Goal: Task Accomplishment & Management: Use online tool/utility

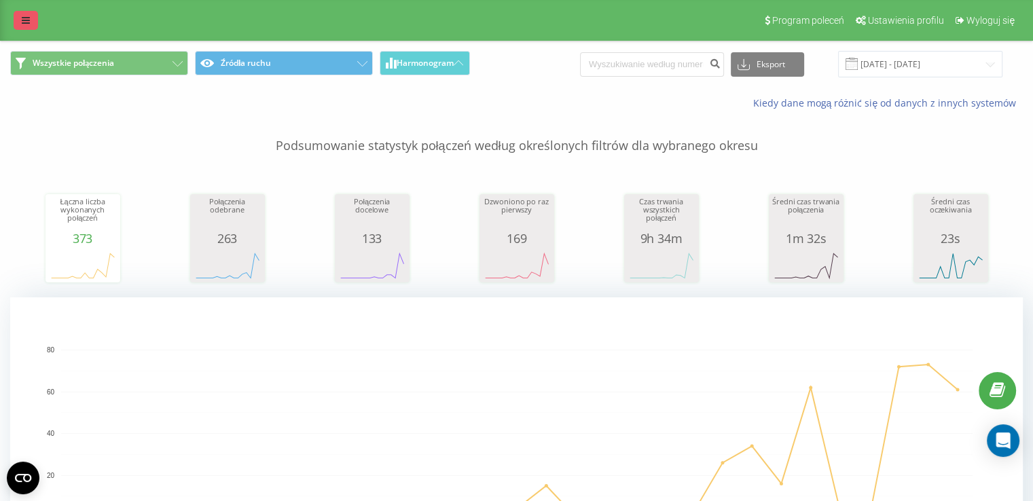
click at [14, 19] on link at bounding box center [26, 20] width 24 height 19
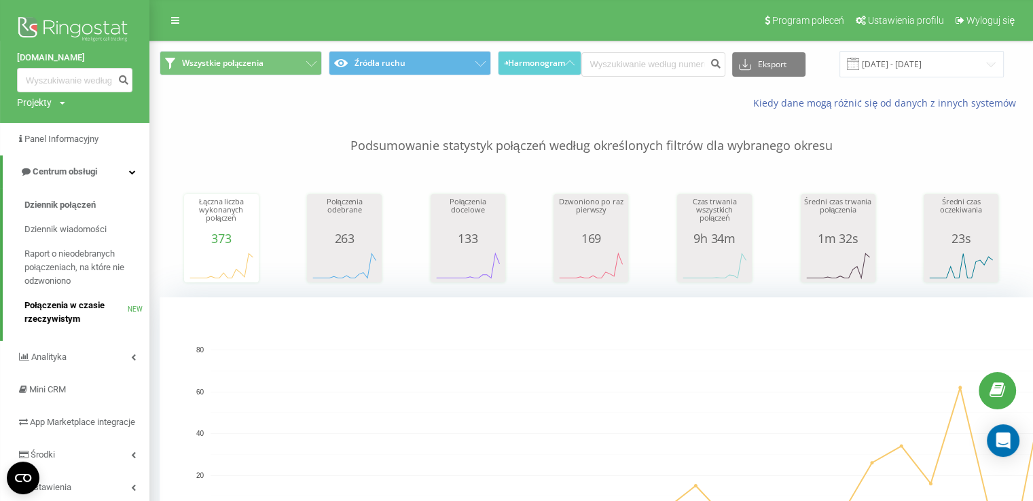
click at [97, 305] on span "Połączenia w czasie rzeczywistym" at bounding box center [75, 312] width 103 height 27
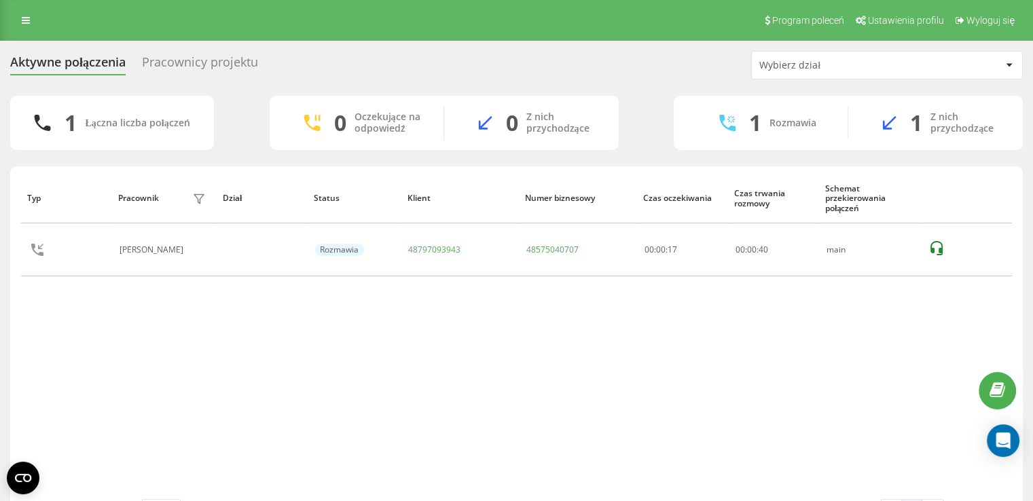
click at [166, 66] on div "Pracownicy projektu" at bounding box center [200, 65] width 116 height 21
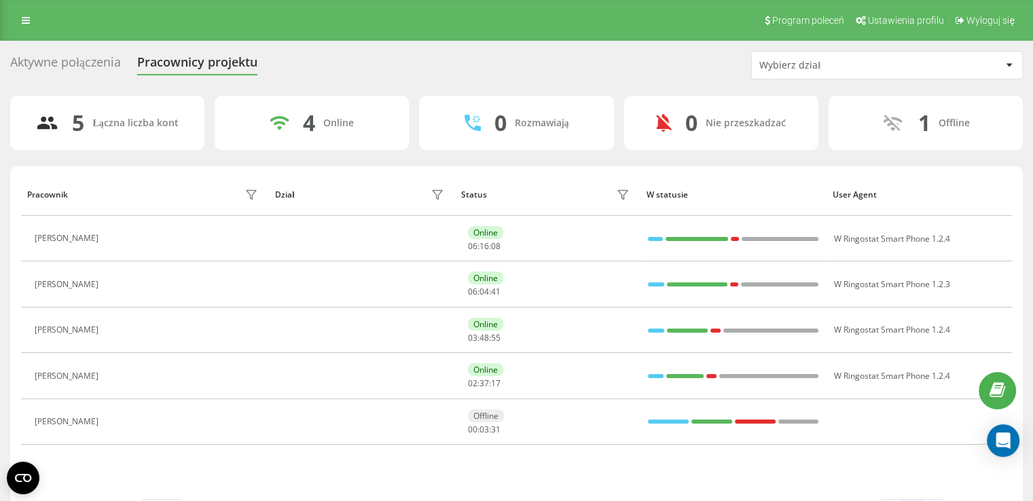
click at [46, 18] on div "Program poleceń Ustawienia profilu Wyloguj się" at bounding box center [516, 20] width 1033 height 41
click at [27, 17] on icon at bounding box center [26, 21] width 8 height 10
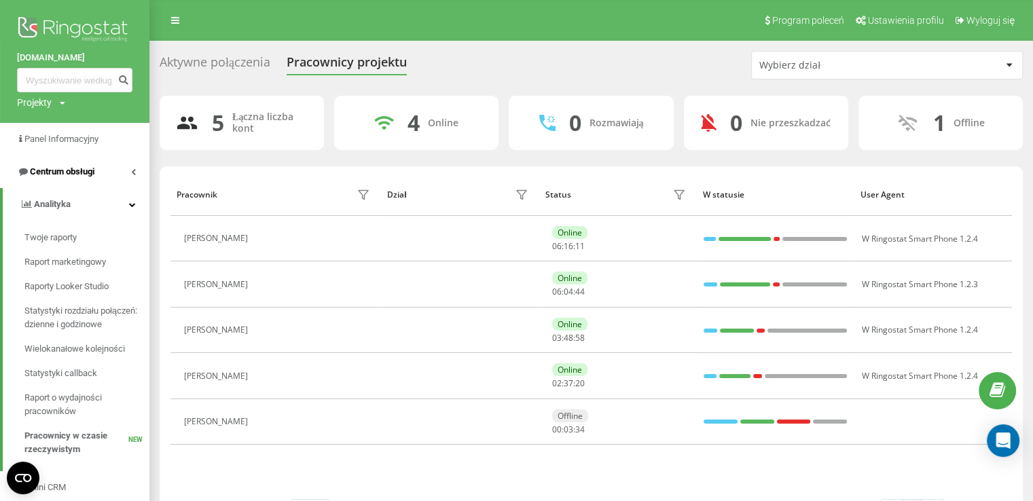
click at [109, 167] on link "Centrum obsługi" at bounding box center [74, 172] width 149 height 33
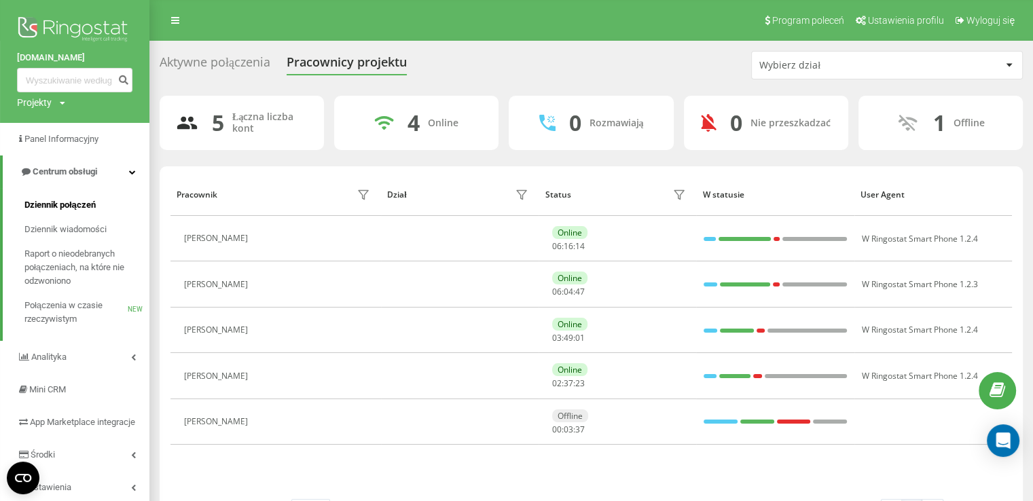
click at [101, 201] on link "Dziennik połączeń" at bounding box center [86, 205] width 125 height 24
click at [92, 271] on span "Raport o nieodebranych połączeniach, na które nie odzwoniono" at bounding box center [83, 267] width 118 height 41
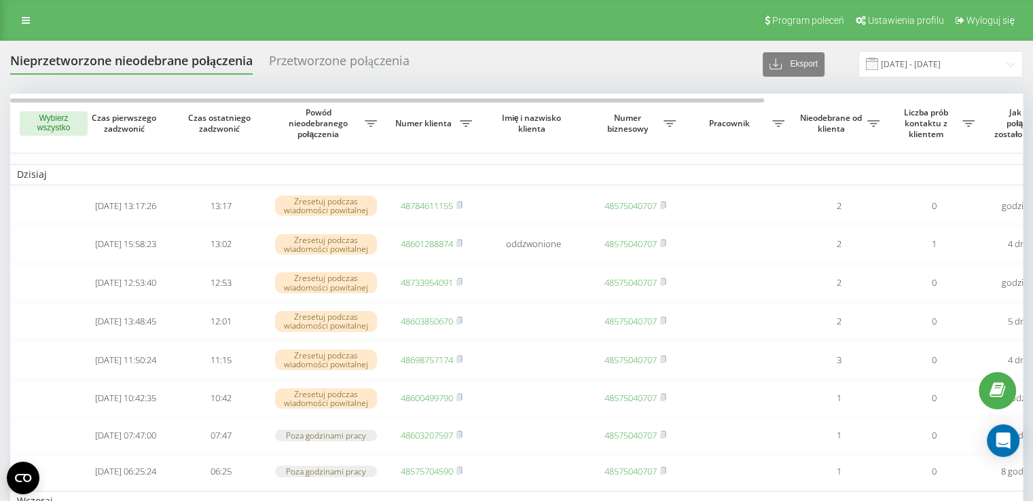
click at [46, 126] on button "Wybierz wszystko" at bounding box center [54, 123] width 68 height 24
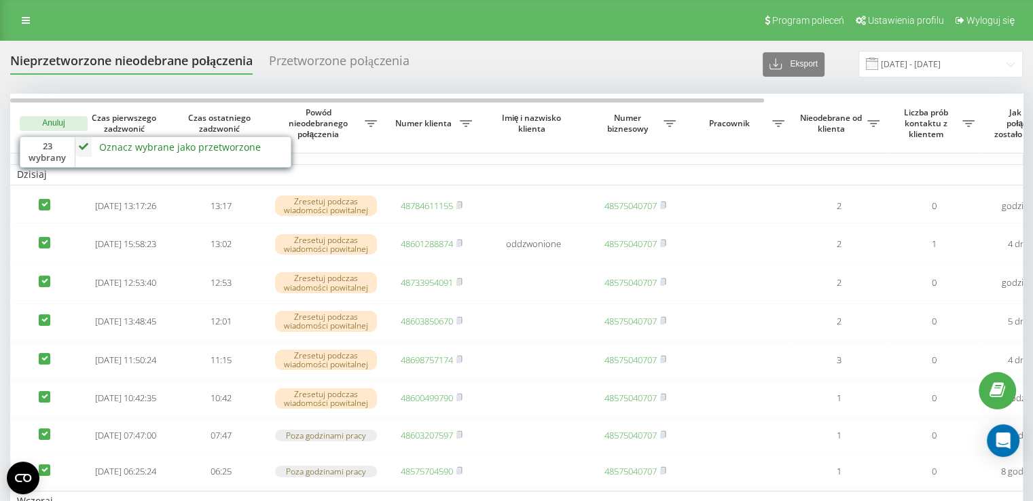
click at [79, 147] on icon at bounding box center [83, 147] width 16 height 20
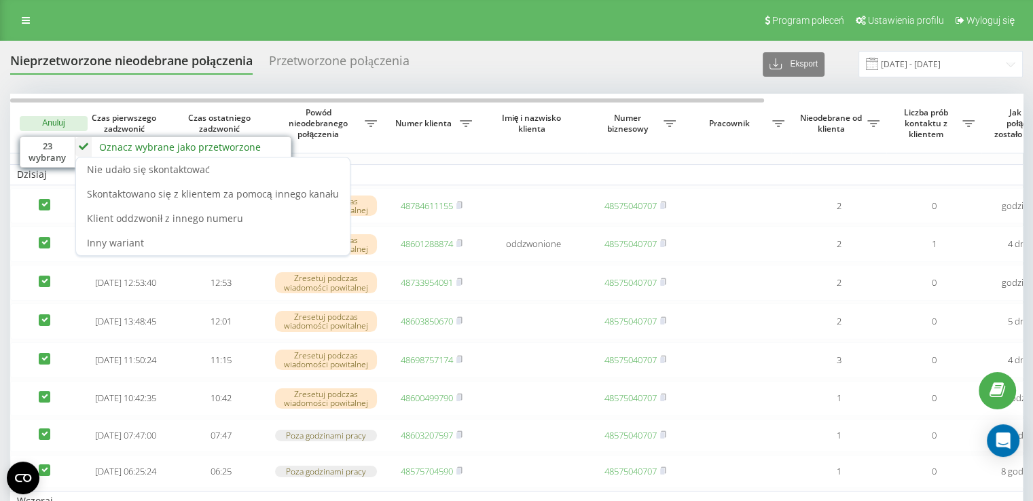
click at [84, 145] on icon at bounding box center [83, 147] width 16 height 20
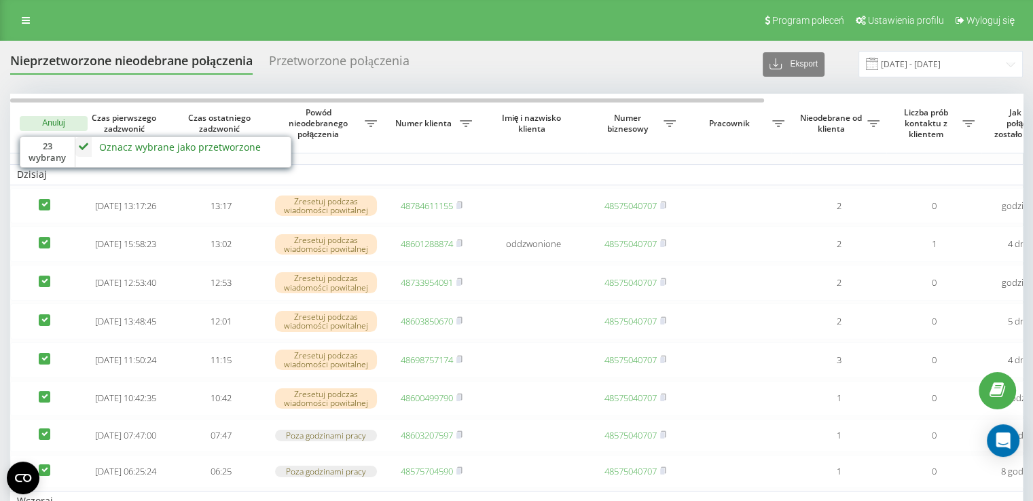
click at [54, 145] on div "23 wybrany" at bounding box center [47, 152] width 55 height 30
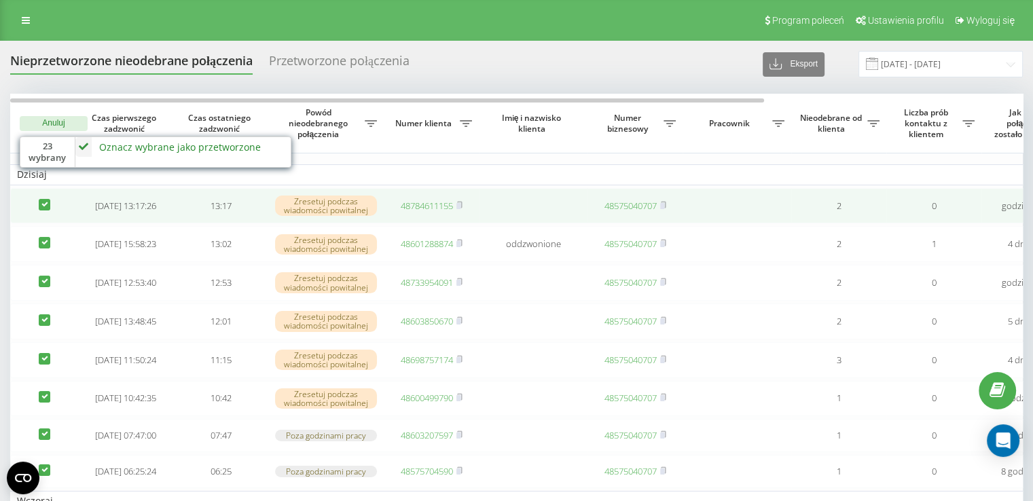
click at [46, 199] on label at bounding box center [45, 199] width 12 height 0
checkbox input "false"
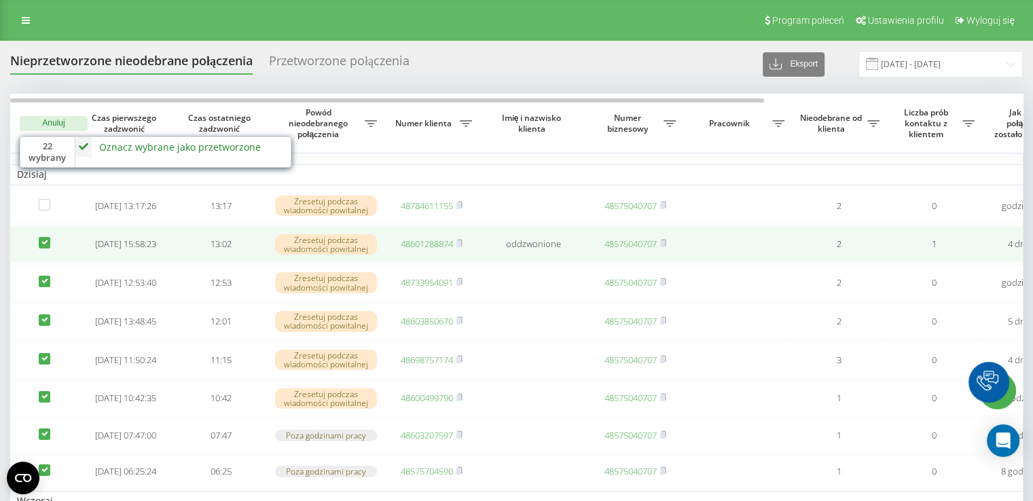
click at [47, 237] on label at bounding box center [45, 237] width 12 height 0
checkbox input "false"
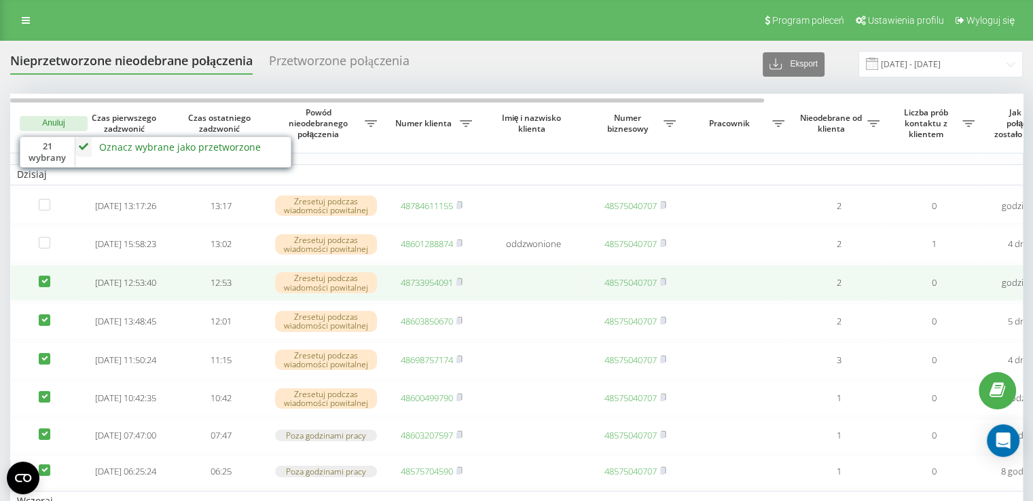
click at [50, 282] on td at bounding box center [44, 283] width 68 height 36
drag, startPoint x: 46, startPoint y: 324, endPoint x: 46, endPoint y: 299, distance: 25.1
click at [45, 315] on label at bounding box center [45, 315] width 12 height 0
checkbox input "false"
click at [43, 276] on label at bounding box center [45, 276] width 12 height 0
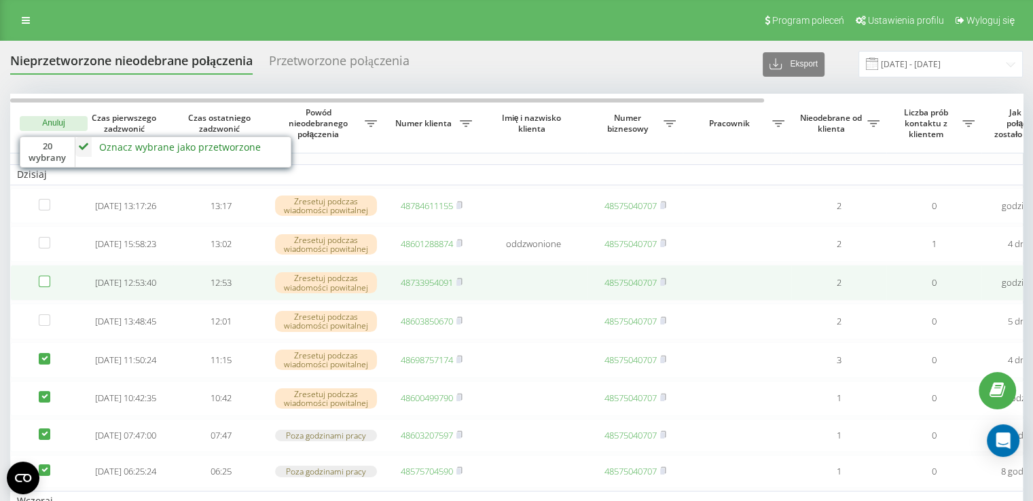
checkbox input "false"
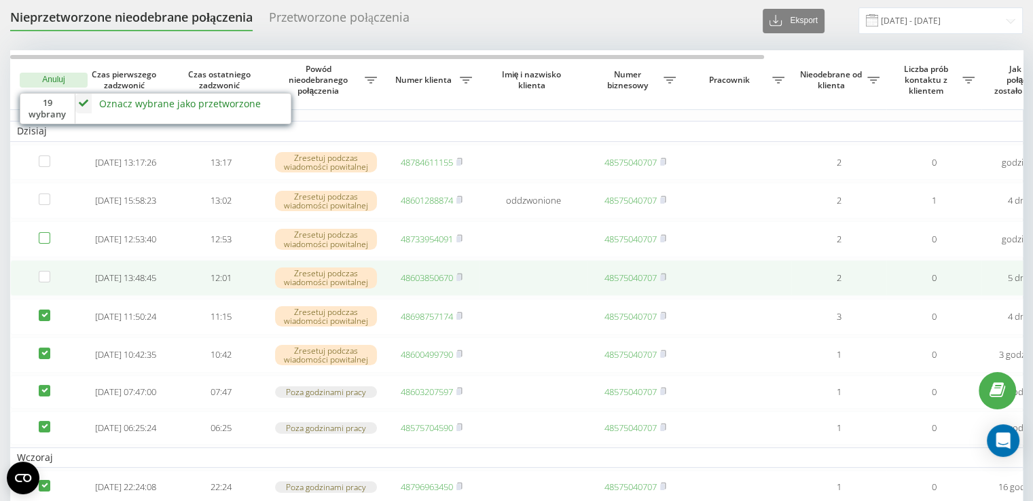
scroll to position [136, 0]
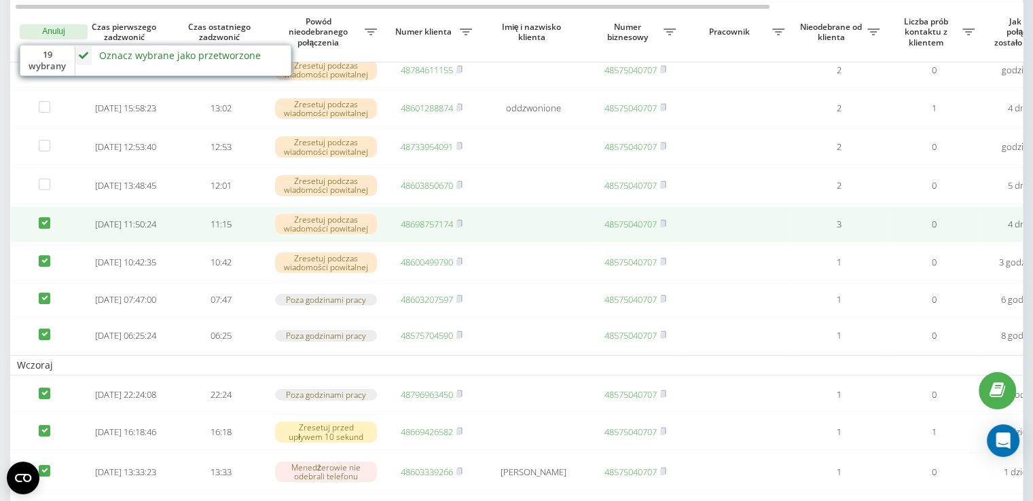
click at [41, 217] on label at bounding box center [45, 217] width 12 height 0
checkbox input "false"
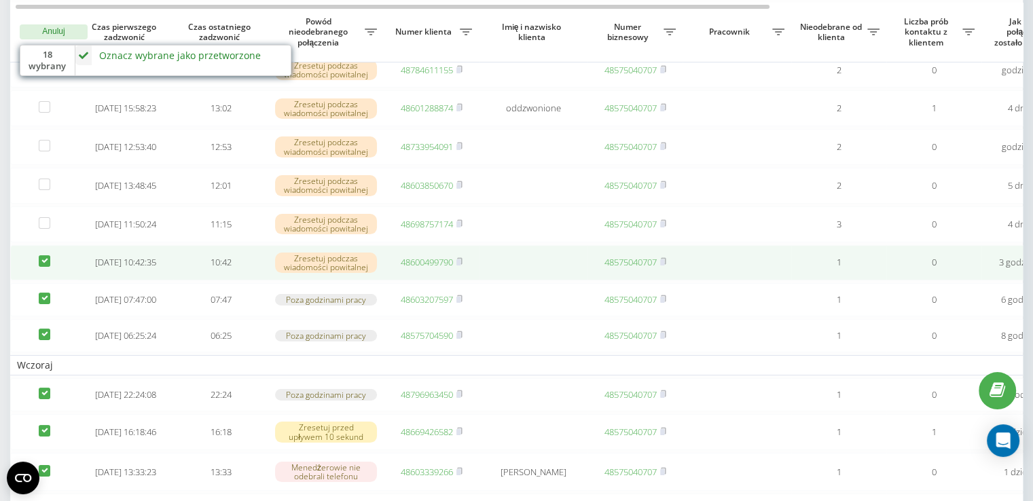
click at [46, 255] on label at bounding box center [45, 255] width 12 height 0
checkbox input "false"
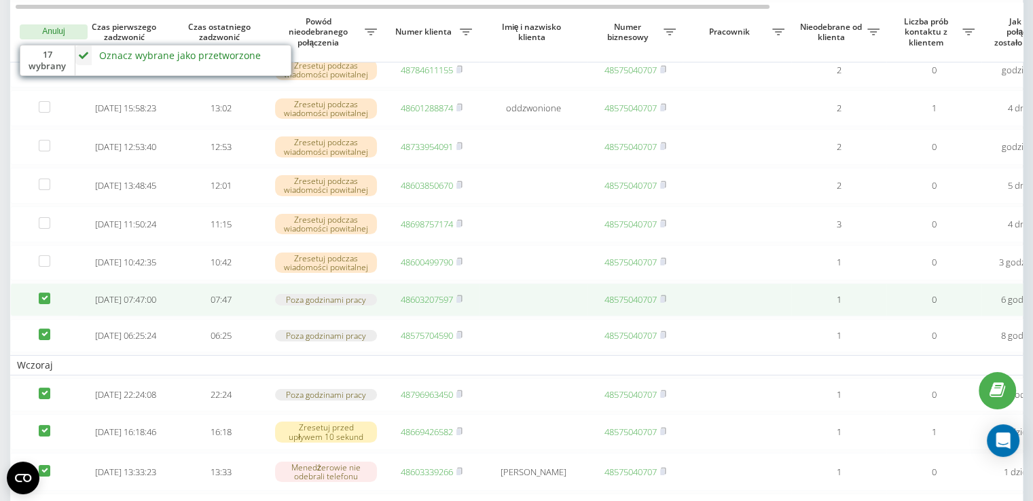
click at [44, 293] on label at bounding box center [45, 293] width 12 height 0
checkbox input "false"
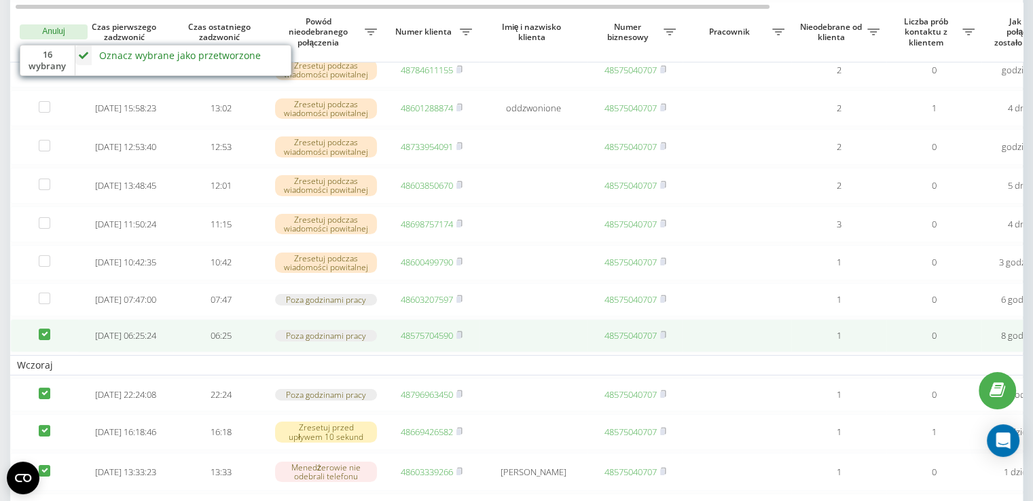
click at [43, 329] on label at bounding box center [45, 329] width 12 height 0
checkbox input "false"
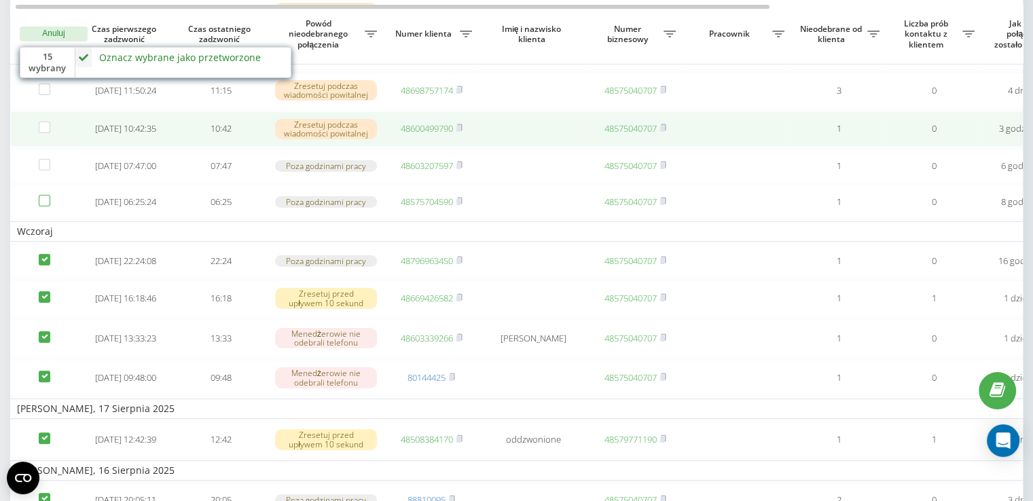
scroll to position [272, 0]
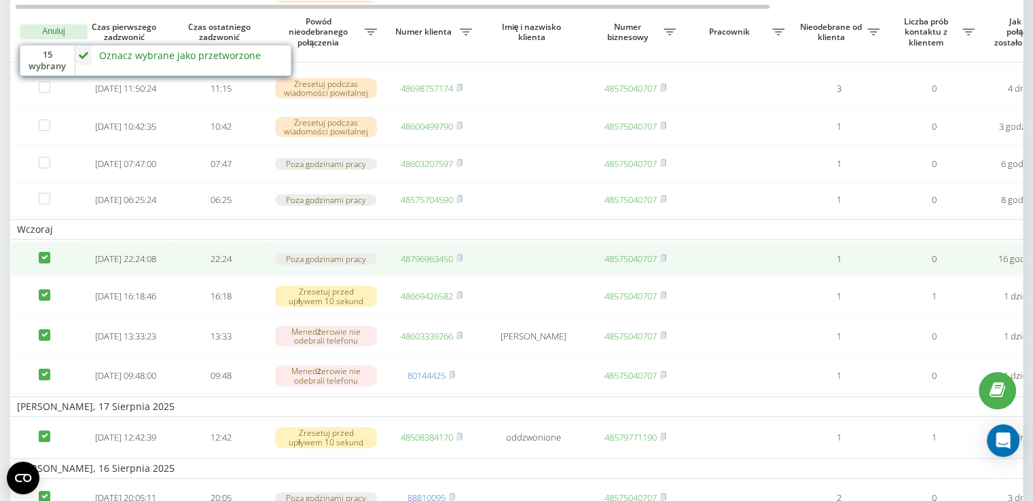
click at [46, 252] on label at bounding box center [45, 252] width 12 height 0
checkbox input "false"
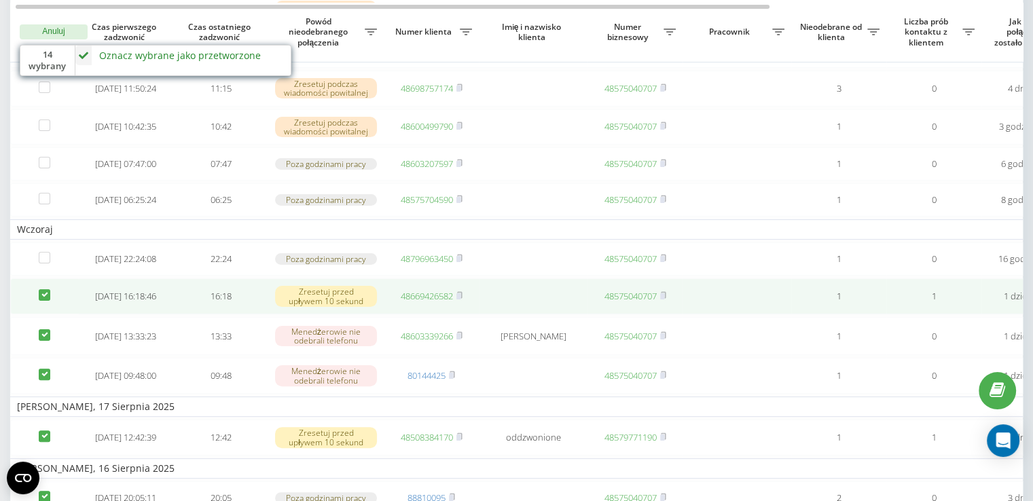
click at [42, 289] on label at bounding box center [45, 289] width 12 height 0
checkbox input "false"
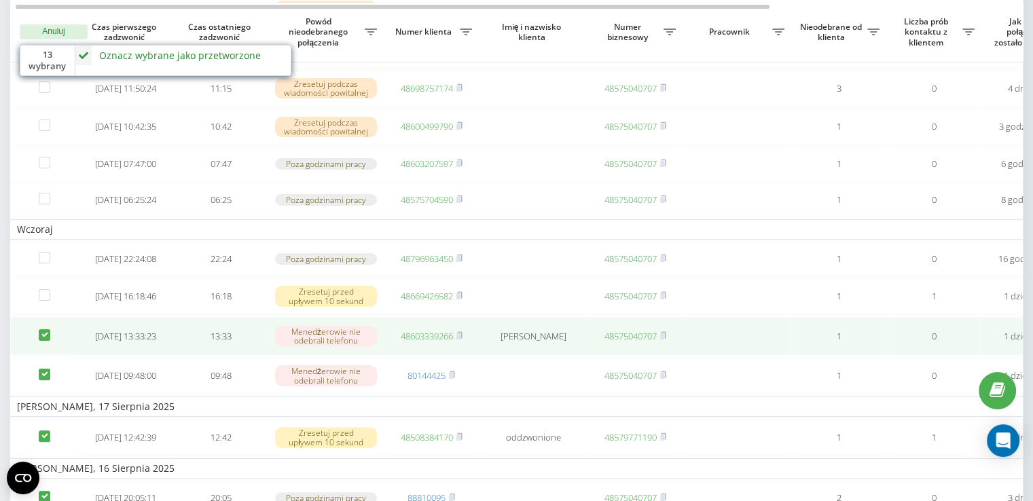
click at [41, 329] on label at bounding box center [45, 329] width 12 height 0
checkbox input "false"
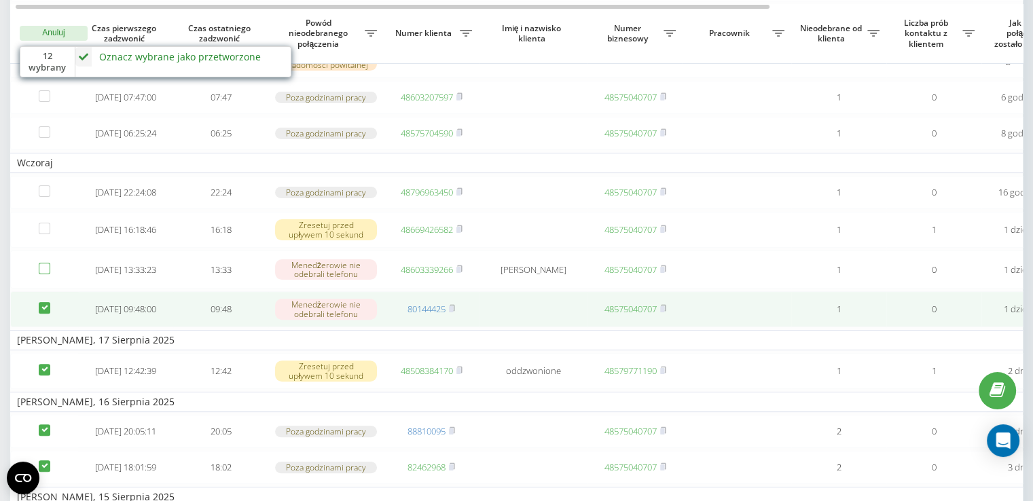
scroll to position [340, 0]
click at [46, 301] on label at bounding box center [45, 301] width 12 height 0
checkbox input "false"
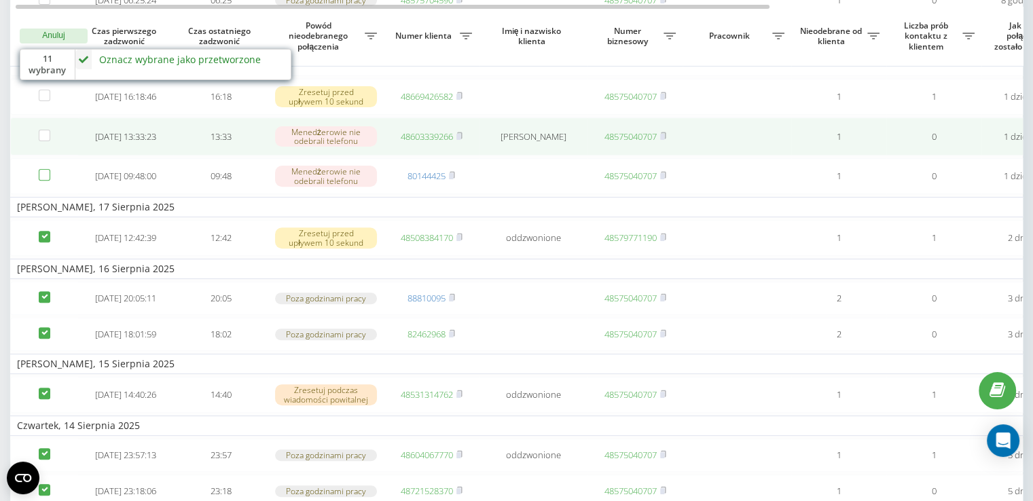
scroll to position [476, 0]
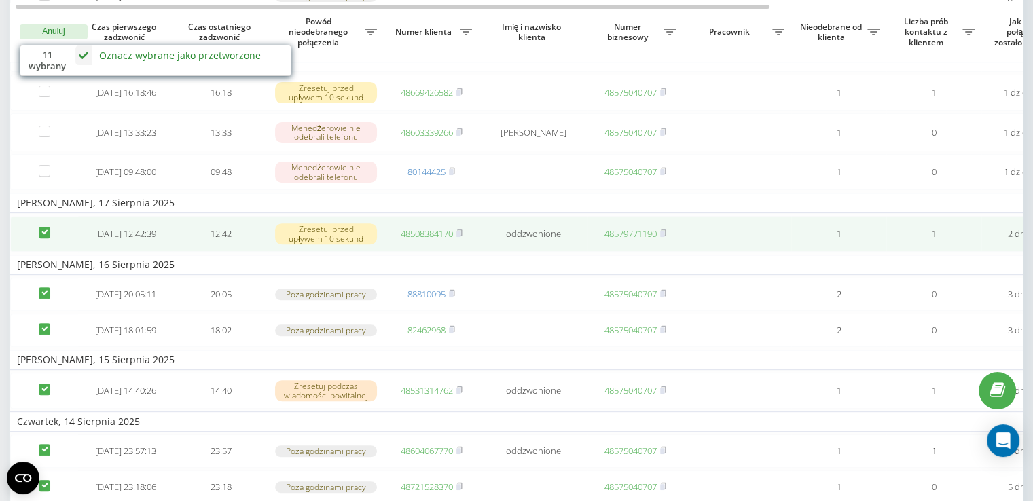
click at [46, 227] on label at bounding box center [45, 227] width 12 height 0
checkbox input "false"
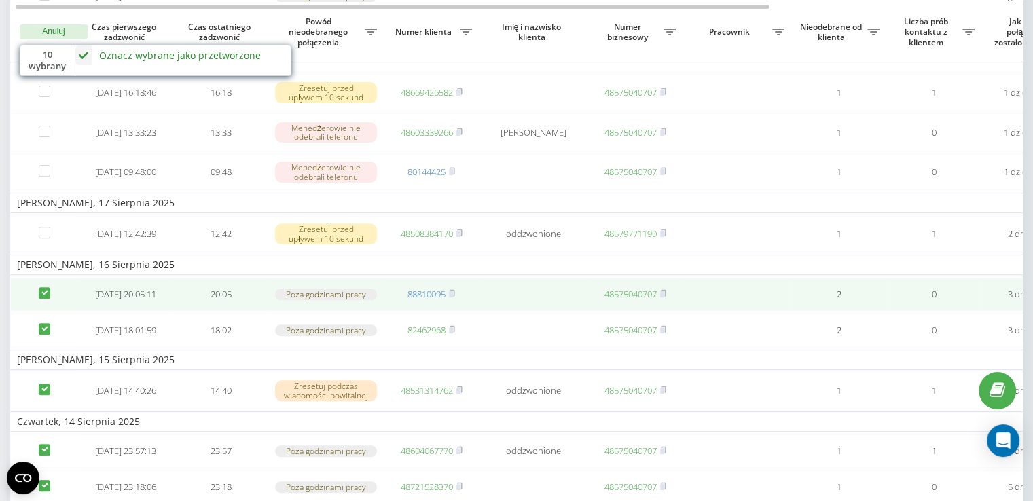
click at [43, 311] on td at bounding box center [44, 294] width 68 height 33
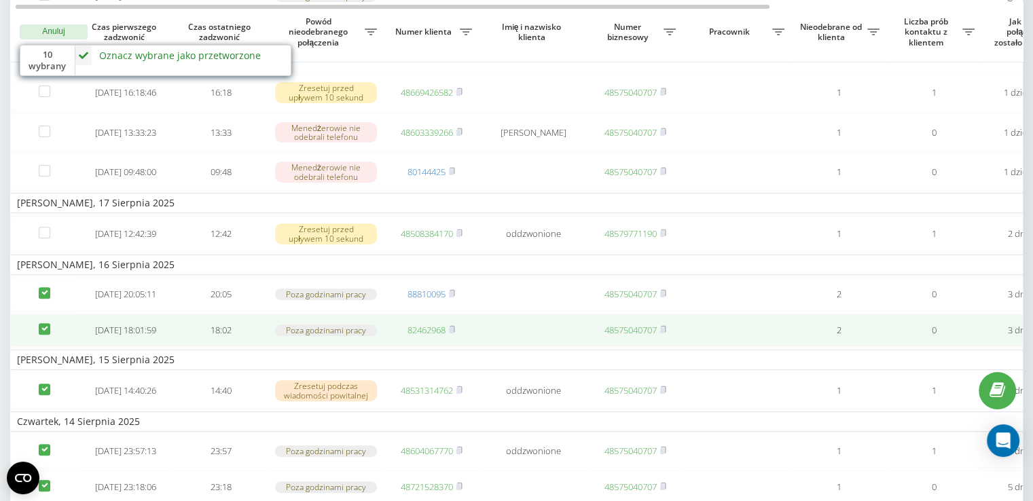
click at [46, 323] on label at bounding box center [45, 323] width 12 height 0
checkbox input "false"
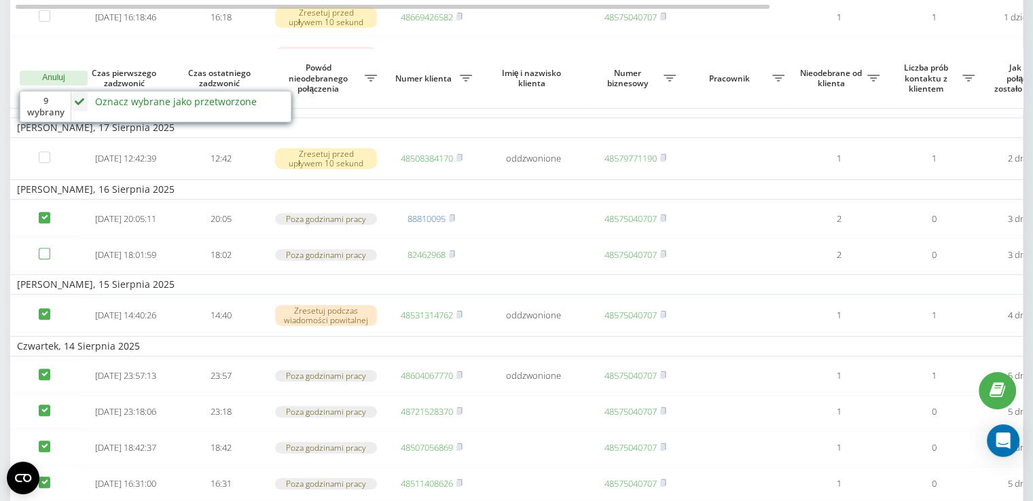
scroll to position [611, 0]
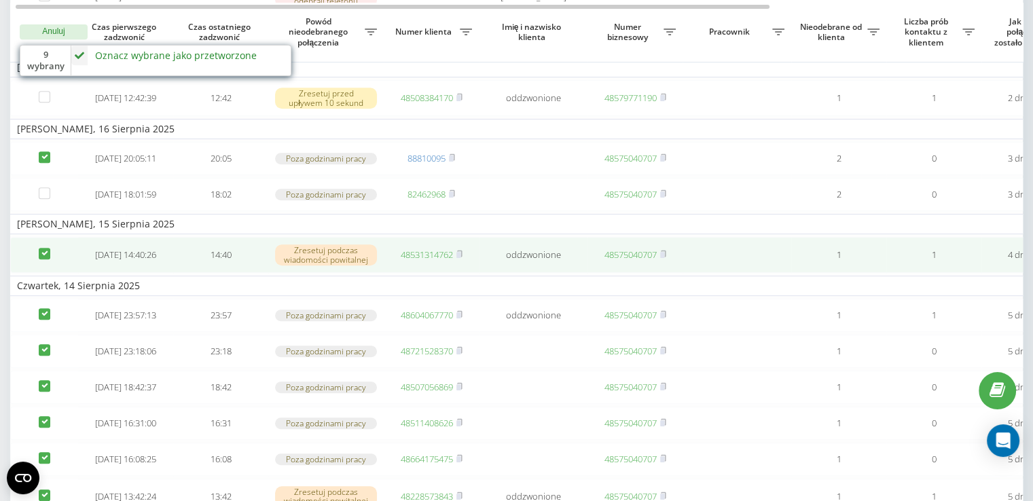
click at [43, 248] on label at bounding box center [45, 248] width 12 height 0
checkbox input "false"
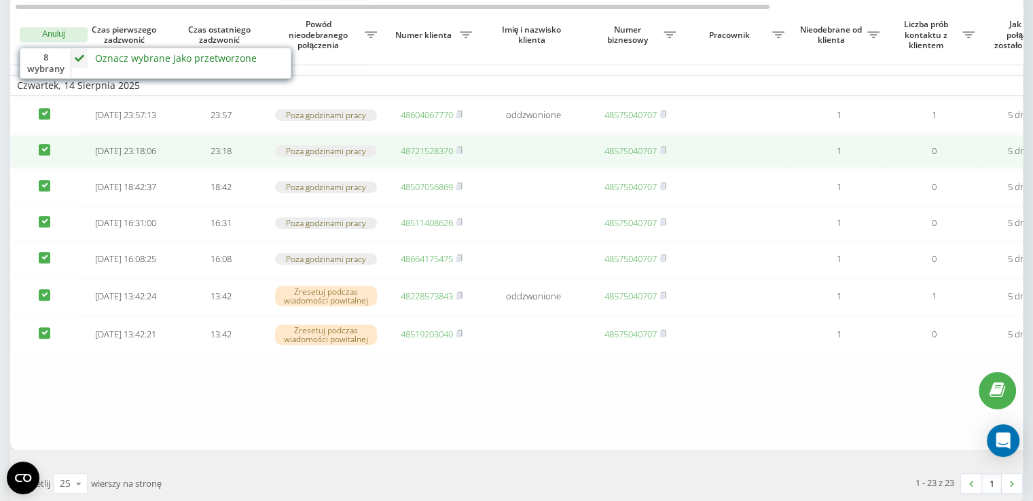
scroll to position [815, 0]
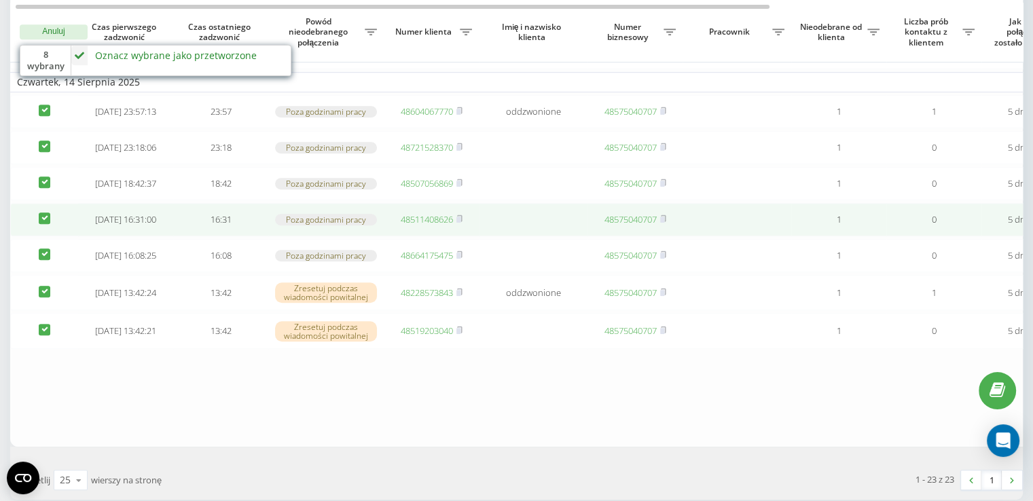
drag, startPoint x: 39, startPoint y: 313, endPoint x: 52, endPoint y: 283, distance: 32.6
click at [39, 272] on td at bounding box center [44, 255] width 68 height 33
click at [48, 213] on label at bounding box center [45, 213] width 12 height 0
checkbox input "false"
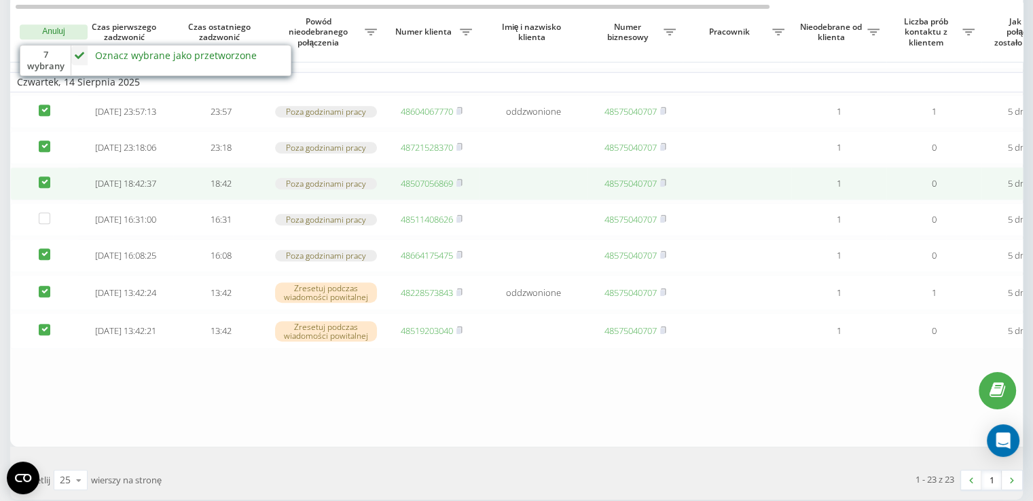
click at [39, 200] on td at bounding box center [44, 183] width 68 height 33
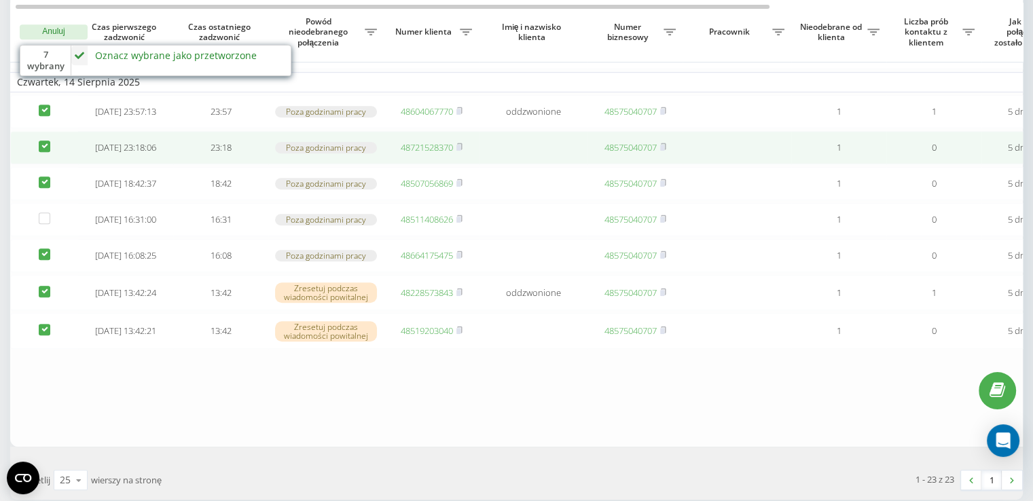
click at [46, 141] on label at bounding box center [45, 141] width 12 height 0
checkbox input "false"
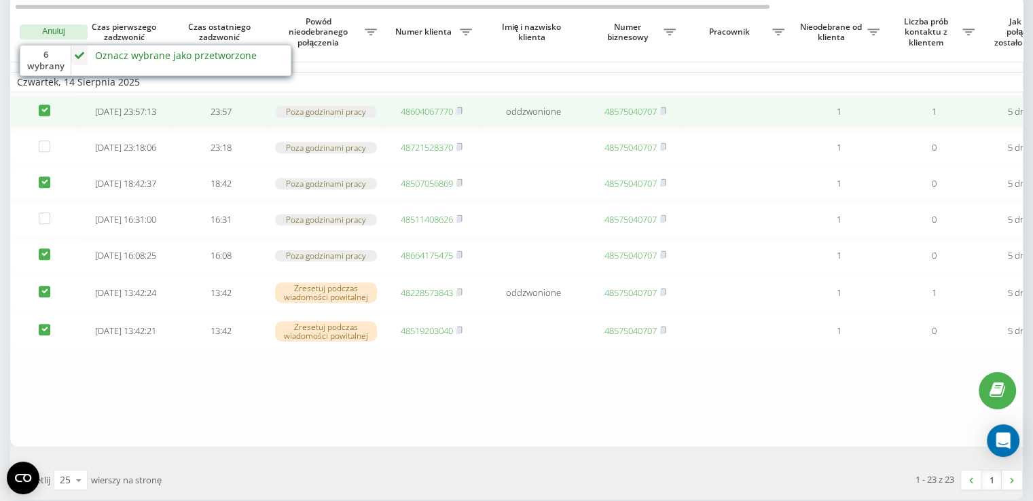
click at [43, 105] on label at bounding box center [45, 105] width 12 height 0
checkbox input "false"
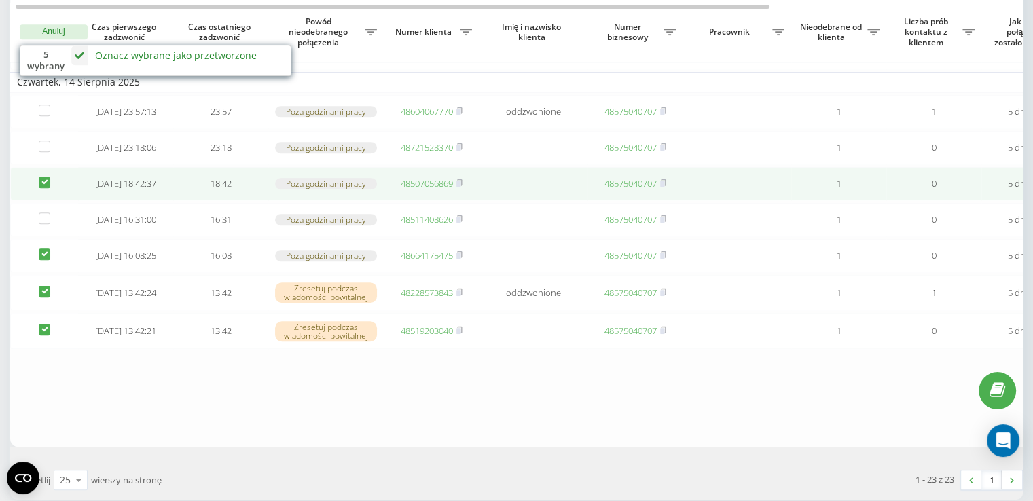
click at [45, 177] on label at bounding box center [45, 177] width 12 height 0
checkbox input "false"
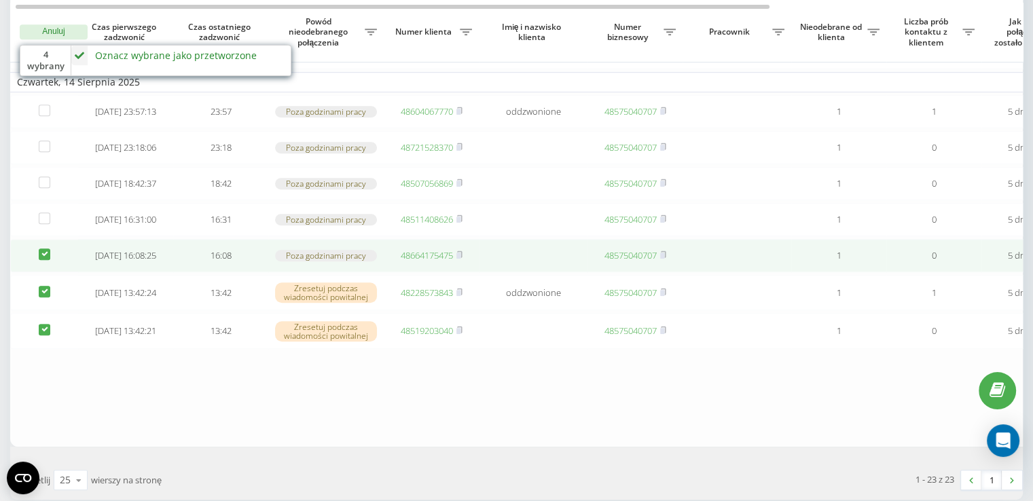
click at [43, 249] on label at bounding box center [45, 249] width 12 height 0
checkbox input "false"
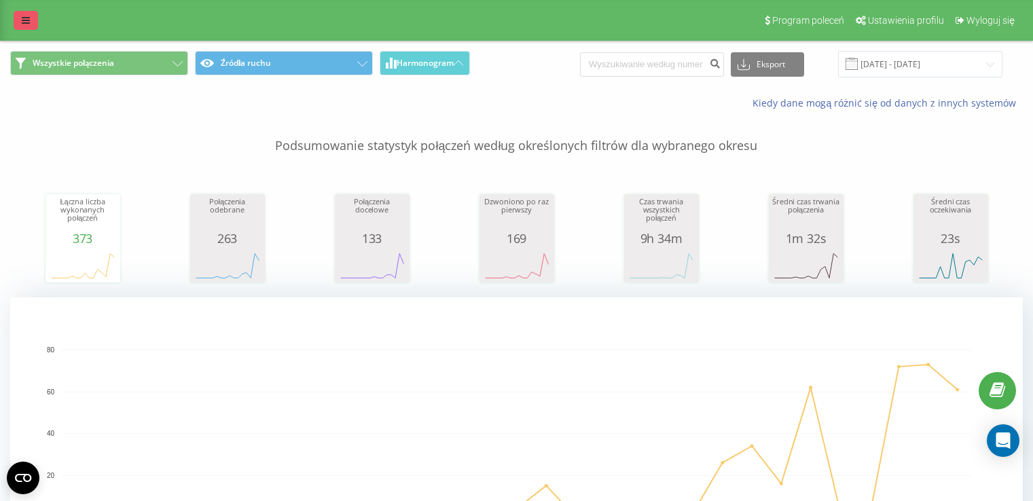
click at [27, 16] on icon at bounding box center [26, 21] width 8 height 10
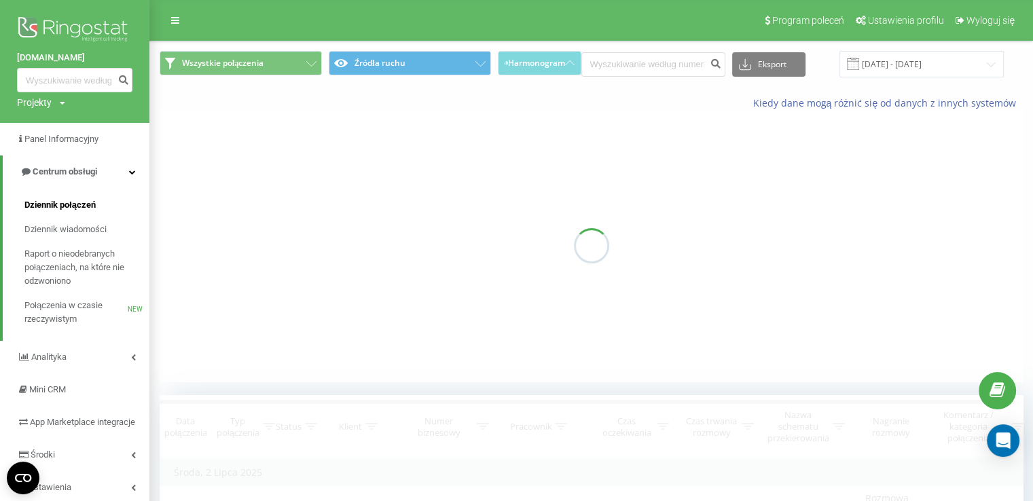
click at [100, 213] on link "Dziennik połączeń" at bounding box center [86, 205] width 125 height 24
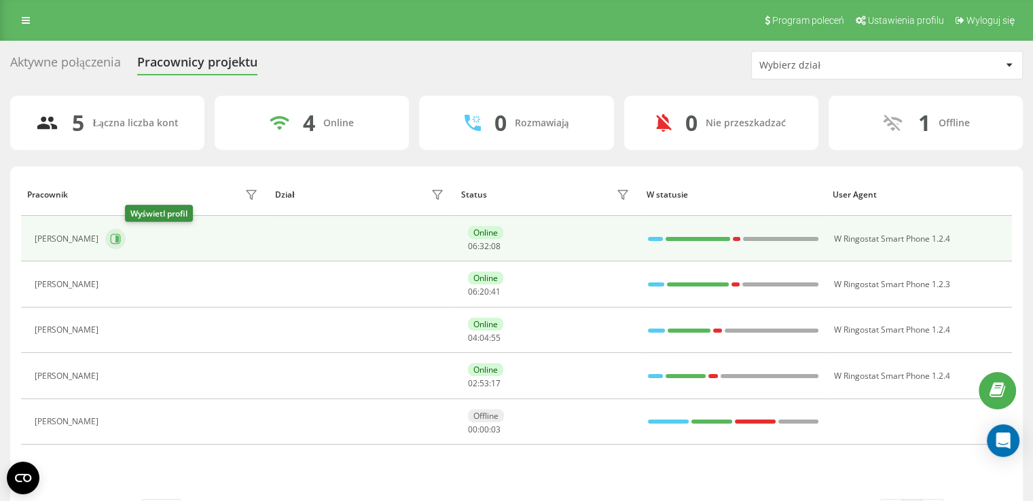
click at [119, 238] on icon at bounding box center [116, 239] width 3 height 7
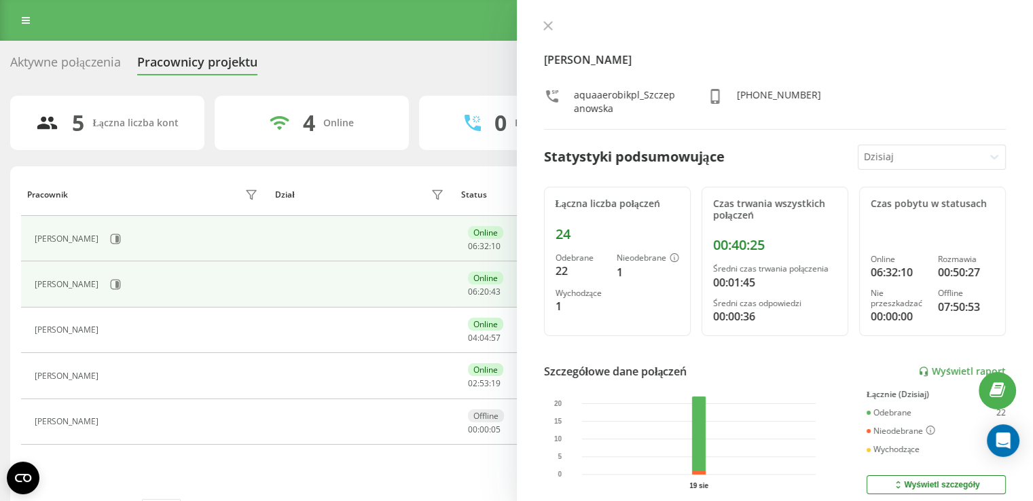
click at [132, 274] on div "[PERSON_NAME]" at bounding box center [148, 284] width 227 height 23
click at [126, 281] on button at bounding box center [115, 284] width 20 height 20
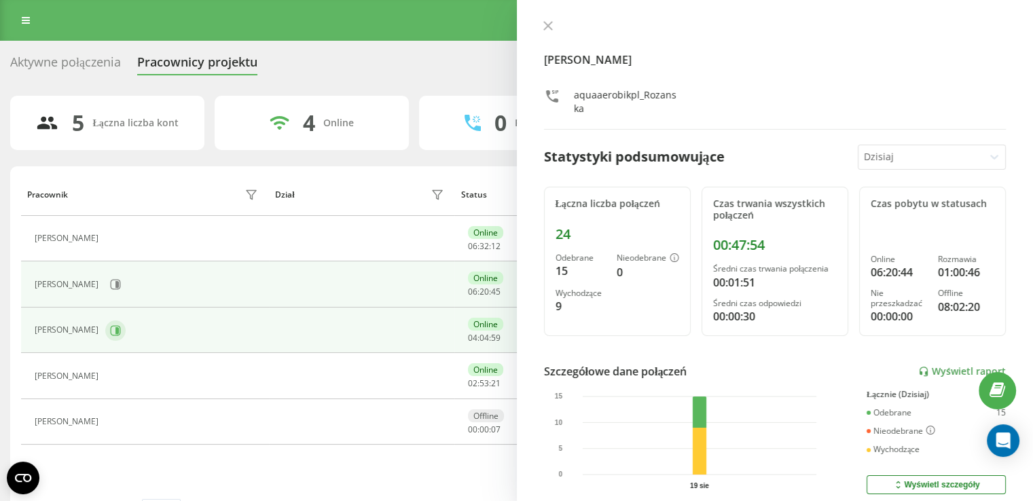
click at [118, 335] on icon at bounding box center [115, 330] width 11 height 11
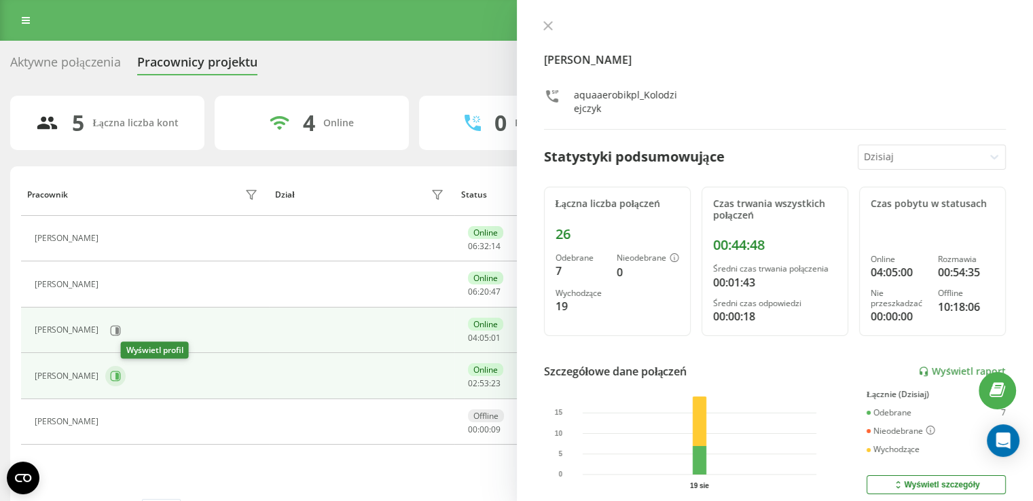
click at [121, 371] on icon at bounding box center [115, 376] width 11 height 11
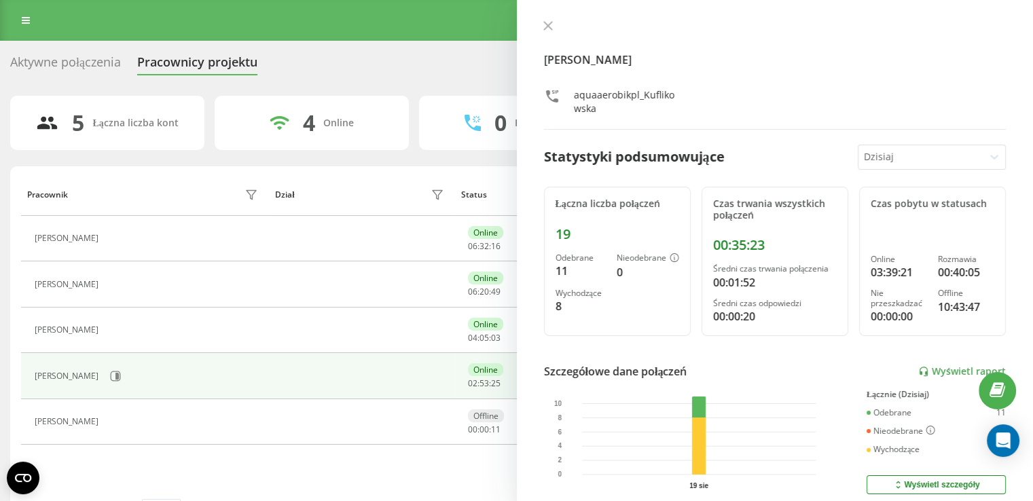
click at [547, 28] on icon at bounding box center [549, 26] width 10 height 10
